Goal: Find specific page/section: Find specific page/section

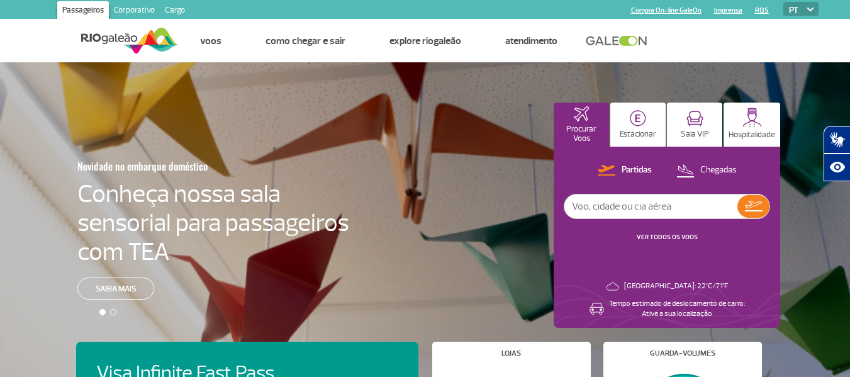
click at [169, 10] on link "Cargo" at bounding box center [175, 11] width 30 height 20
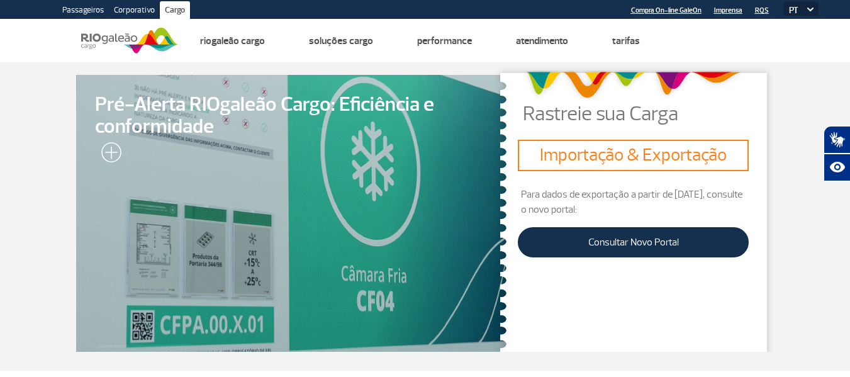
click at [139, 6] on link "Corporativo" at bounding box center [134, 11] width 51 height 20
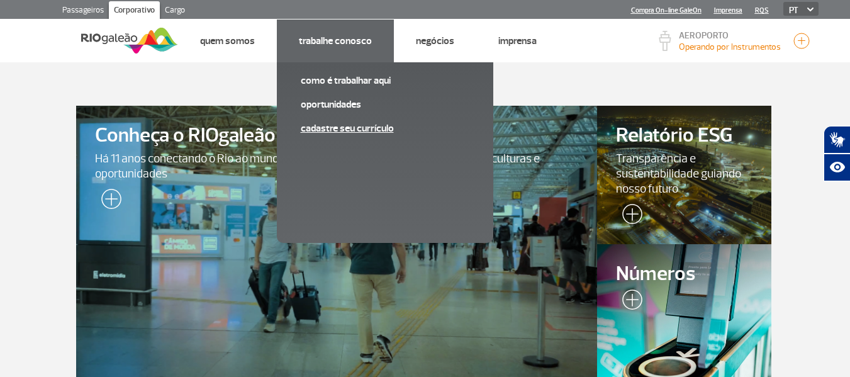
click at [328, 131] on link "Cadastre seu currículo" at bounding box center [385, 128] width 169 height 14
click at [337, 108] on link "Oportunidades" at bounding box center [385, 105] width 169 height 14
